Goal: Task Accomplishment & Management: Manage account settings

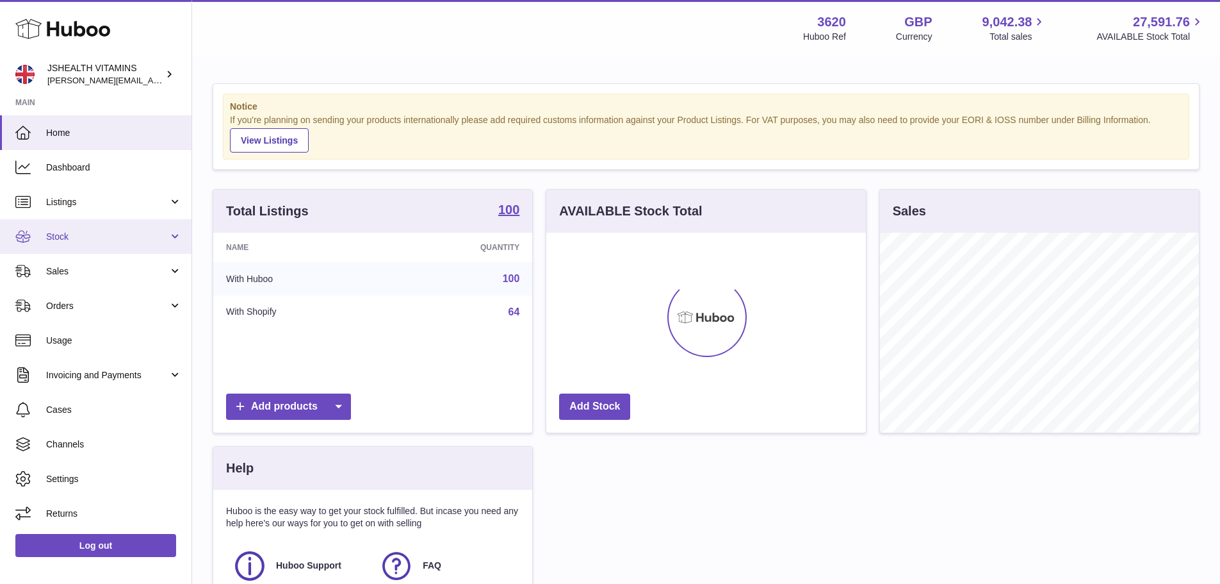
scroll to position [200, 320]
click at [99, 238] on span "Stock" at bounding box center [107, 237] width 122 height 12
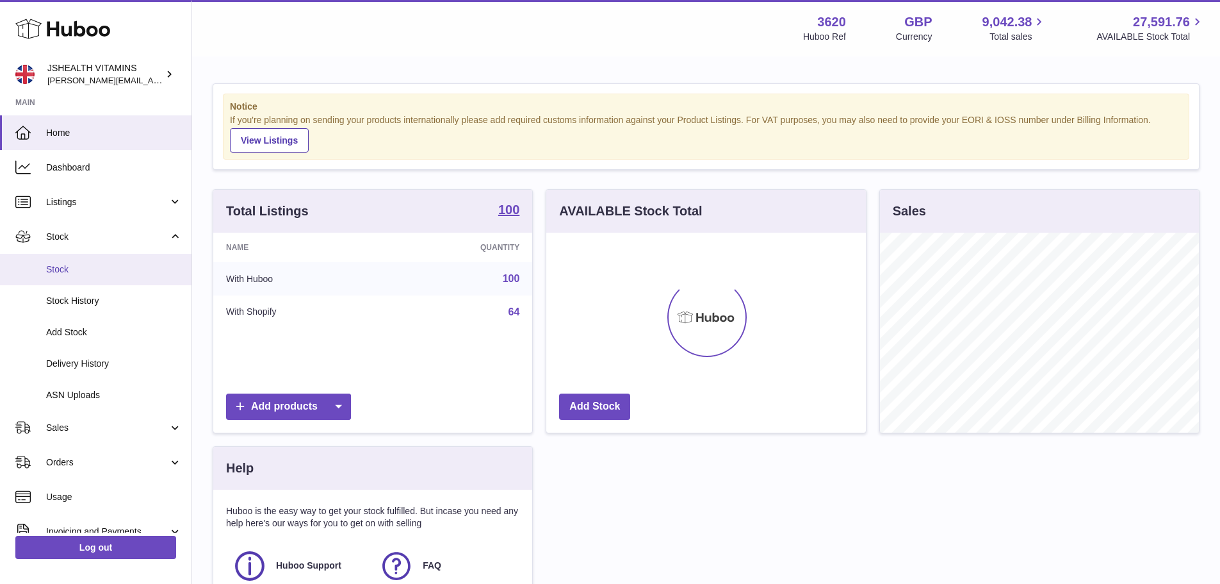
click at [86, 270] on span "Stock" at bounding box center [114, 269] width 136 height 12
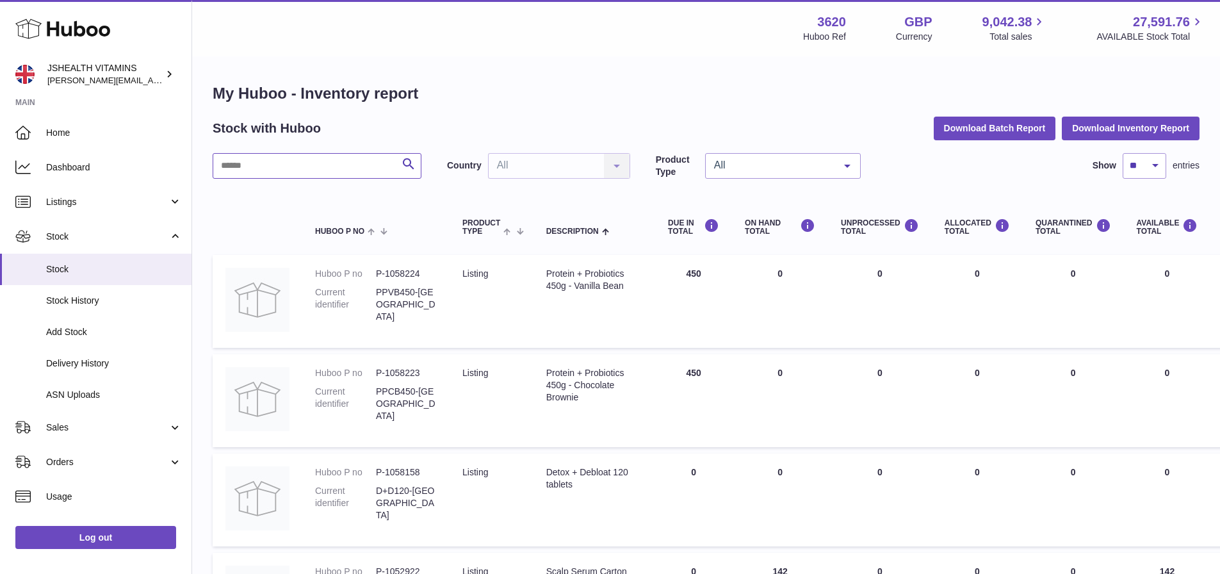
click at [293, 168] on input "text" at bounding box center [317, 166] width 209 height 26
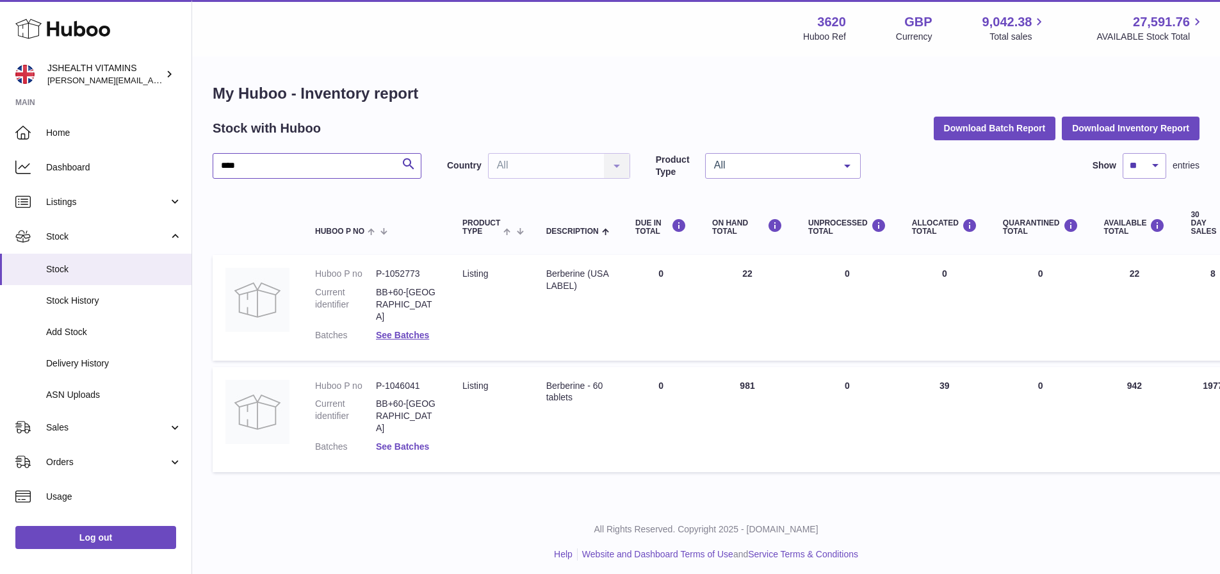
type input "****"
click at [418, 441] on link "See Batches" at bounding box center [402, 446] width 53 height 10
